Goal: Transaction & Acquisition: Purchase product/service

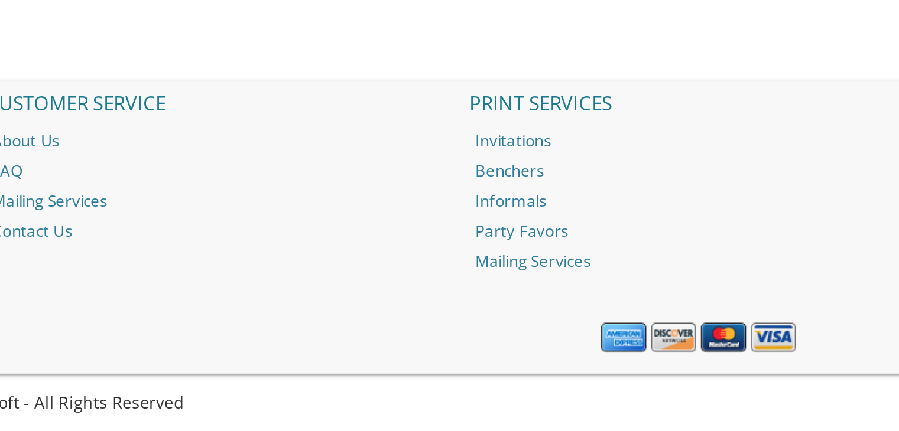
scroll to position [1176, 0]
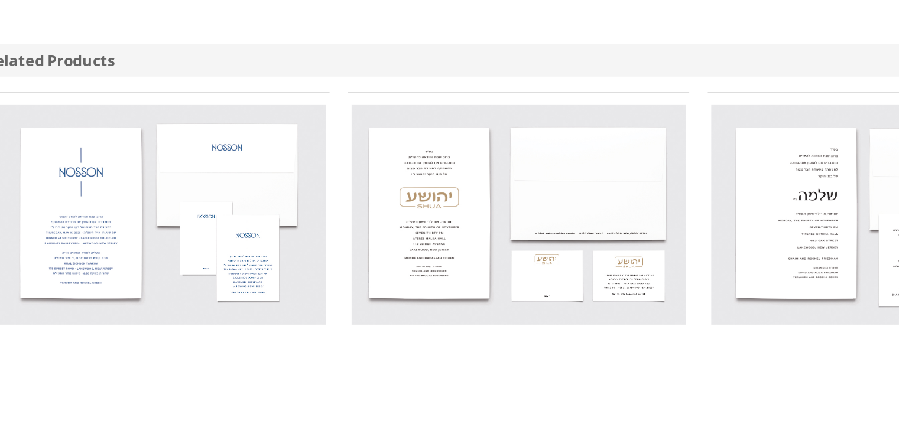
click at [316, 125] on img at bounding box center [358, 109] width 170 height 112
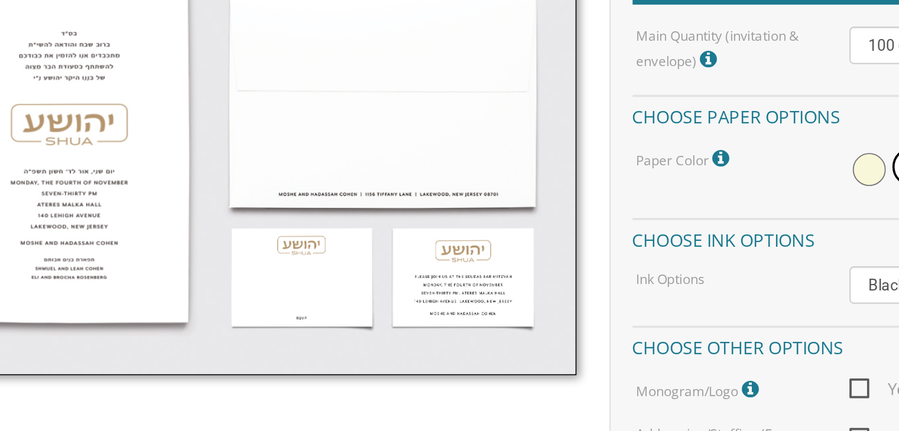
scroll to position [306, 0]
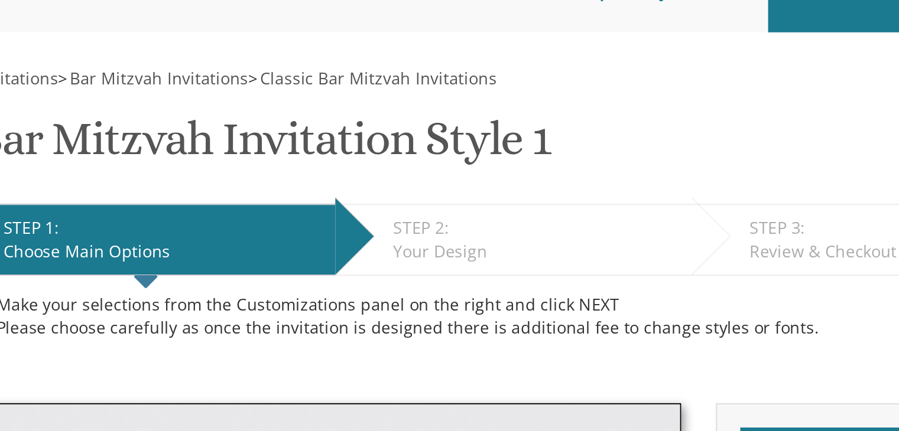
scroll to position [83, 0]
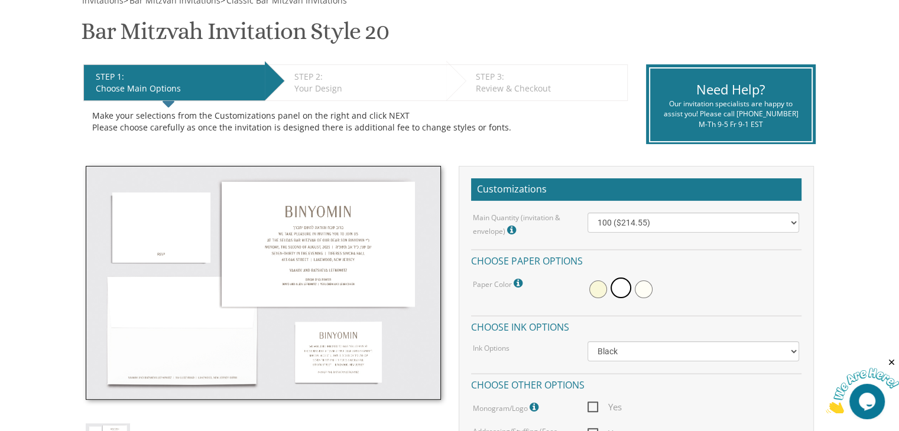
scroll to position [227, 0]
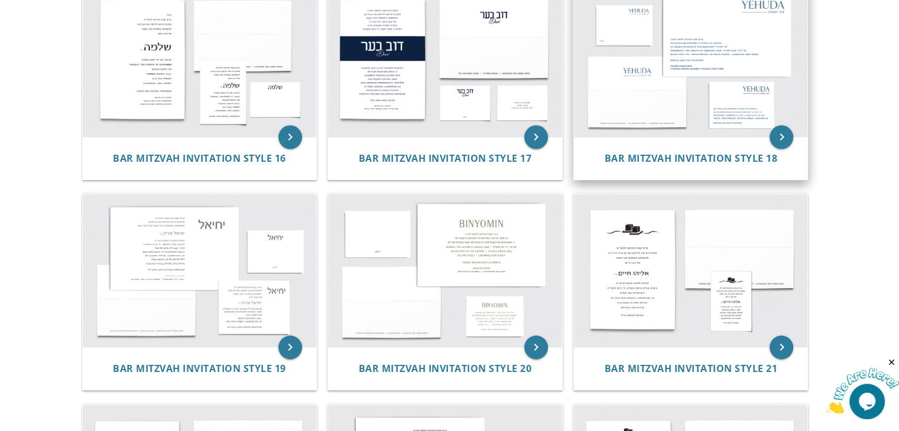
click at [740, 66] on img at bounding box center [691, 60] width 234 height 154
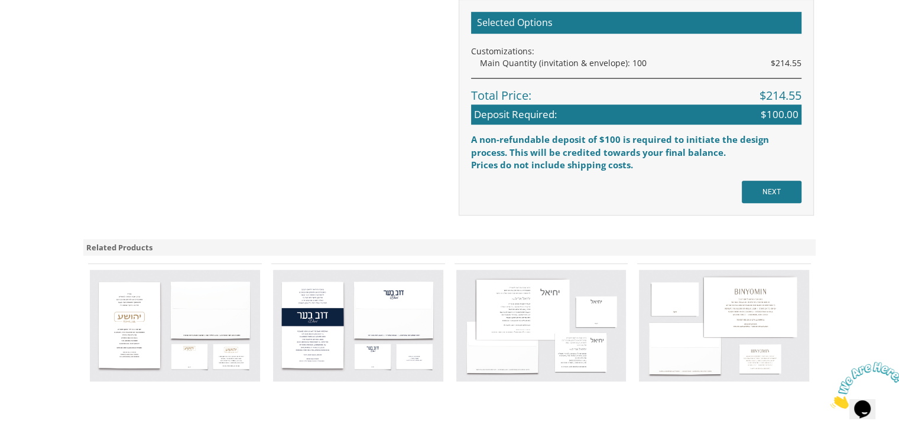
scroll to position [962, 0]
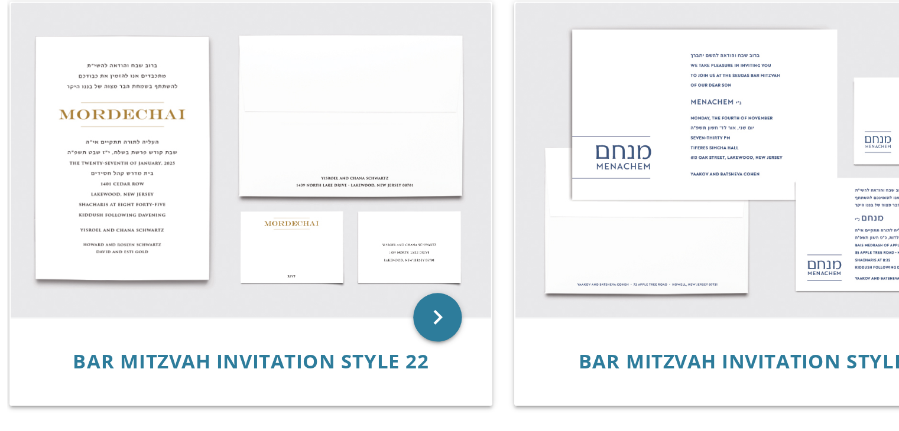
scroll to position [293, 0]
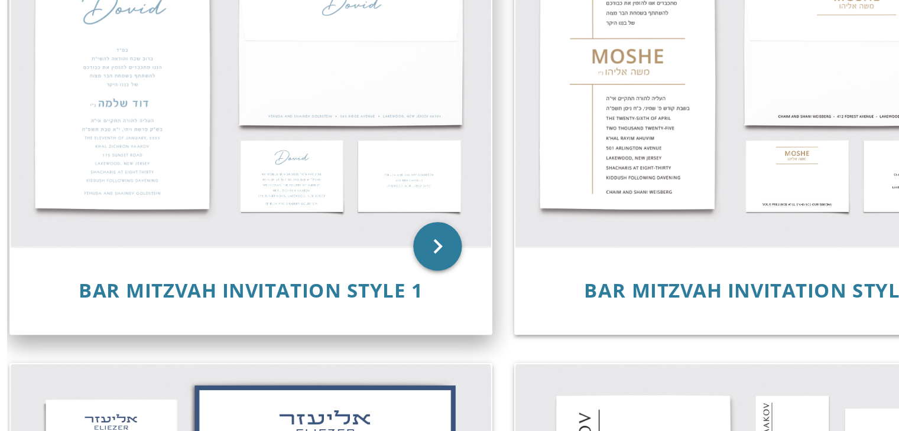
click at [246, 58] on img at bounding box center [200, 44] width 234 height 154
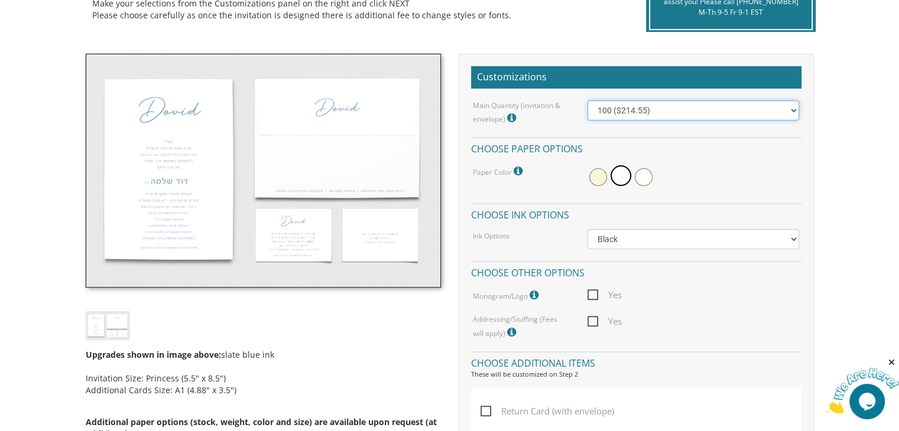
click at [797, 105] on select "100 ($214.55) 200 ($254.60) 300 ($294.25) 400 ($333.55) 500 ($373.90) 600 ($413…" at bounding box center [693, 110] width 212 height 20
select select "200"
click at [587, 100] on select "100 ($214.55) 200 ($254.60) 300 ($294.25) 400 ($333.55) 500 ($373.90) 600 ($413…" at bounding box center [693, 110] width 212 height 20
click at [791, 109] on select "100 ($214.55) 200 ($254.60) 300 ($294.25) 400 ($333.55) 500 ($373.90) 600 ($413…" at bounding box center [693, 110] width 212 height 20
click at [587, 100] on select "100 ($214.55) 200 ($254.60) 300 ($294.25) 400 ($333.55) 500 ($373.90) 600 ($413…" at bounding box center [693, 110] width 212 height 20
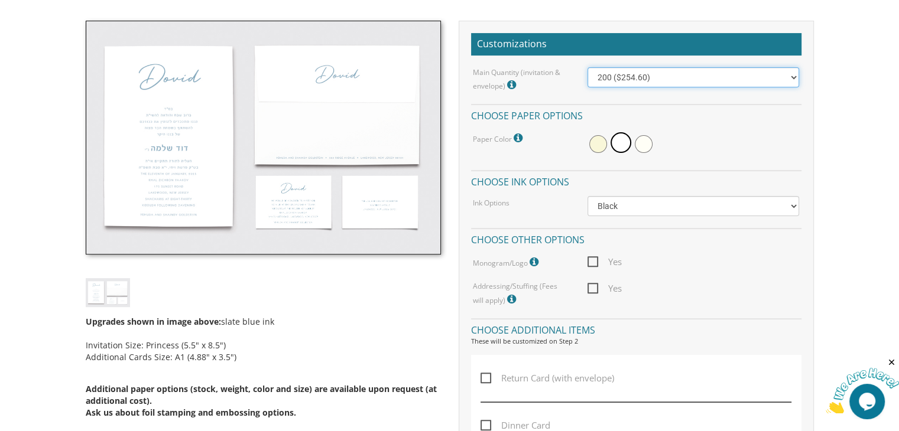
scroll to position [333, 0]
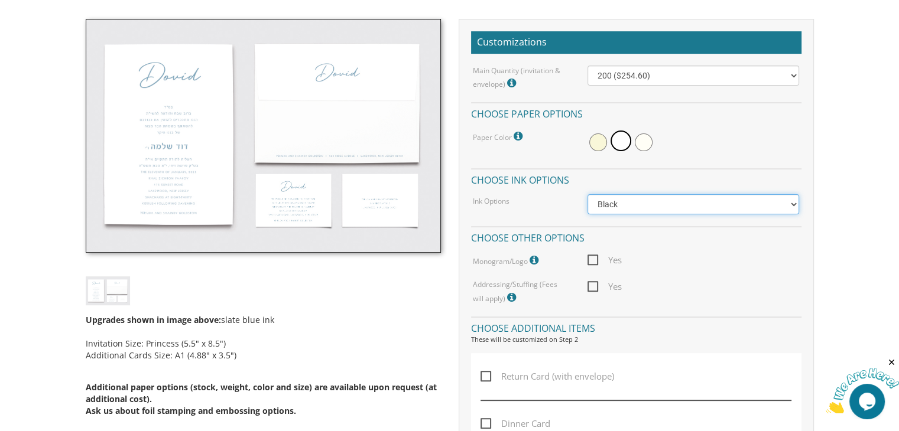
click at [790, 205] on select "Black Colored Ink ($65.00) Black + One Color ($100.00) Two Colors ($165.00)" at bounding box center [693, 204] width 212 height 20
select select "Standard"
click at [587, 194] on select "Black Colored Ink ($65.00) Black + One Color ($100.00) Two Colors ($165.00)" at bounding box center [693, 204] width 212 height 20
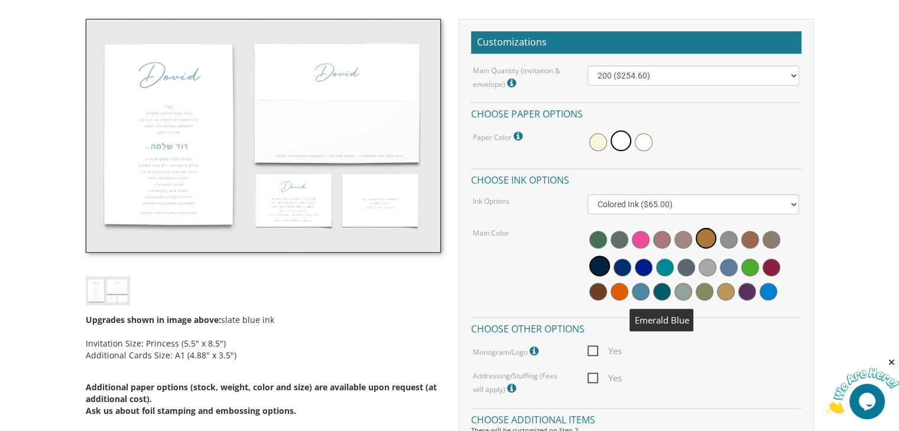
click at [660, 289] on span at bounding box center [662, 292] width 18 height 18
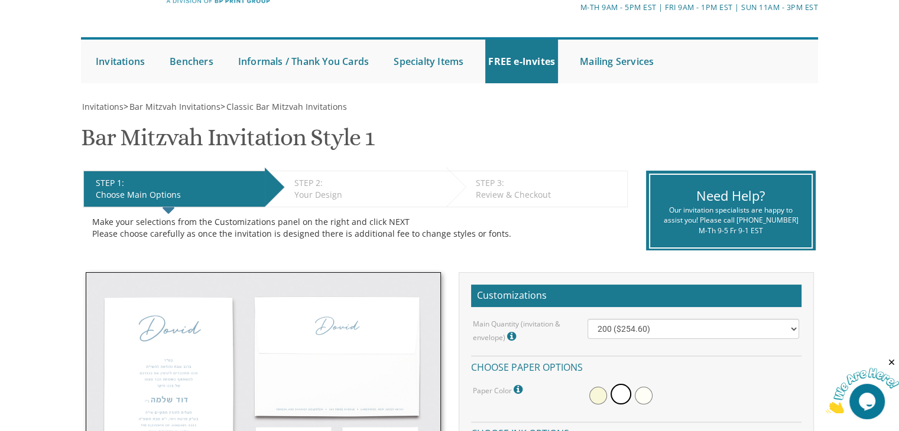
scroll to position [76, 0]
